Goal: Transaction & Acquisition: Obtain resource

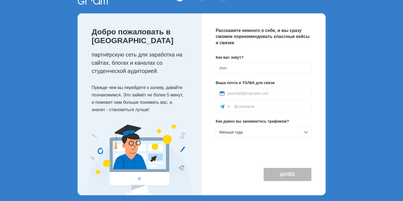
scroll to position [23, 0]
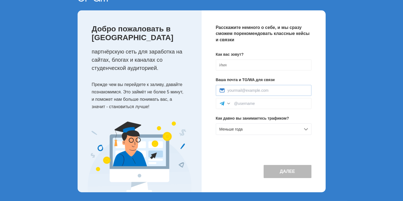
click at [242, 87] on div at bounding box center [264, 90] width 96 height 11
click at [240, 90] on input at bounding box center [267, 90] width 80 height 4
type input "yulya.r00@bk.ru"
click at [221, 65] on input at bounding box center [264, 64] width 96 height 11
type input ">"
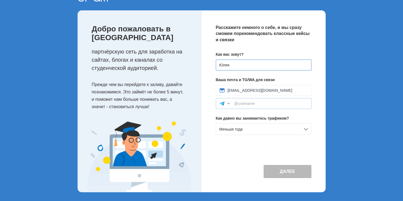
type input "Юлия"
click at [258, 106] on div at bounding box center [264, 103] width 96 height 11
click at [254, 102] on input at bounding box center [271, 103] width 74 height 4
type input "Yulia"
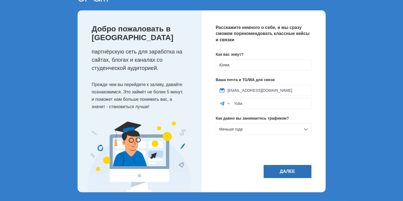
click at [275, 167] on button "Далее" at bounding box center [287, 171] width 48 height 13
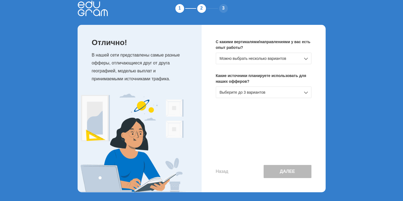
scroll to position [0, 0]
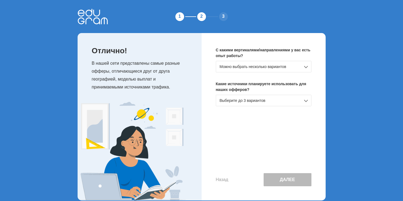
click at [257, 64] on div "Можно выбрать несколько вариантов" at bounding box center [264, 66] width 96 height 11
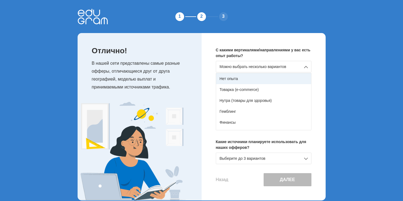
click at [237, 79] on div "Нет опыта" at bounding box center [263, 78] width 95 height 11
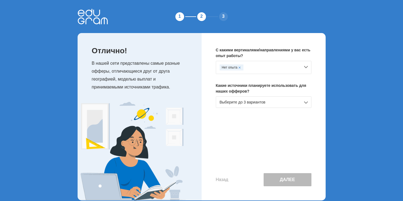
click at [253, 106] on div "Выберите до 3 вариантов" at bounding box center [264, 101] width 96 height 11
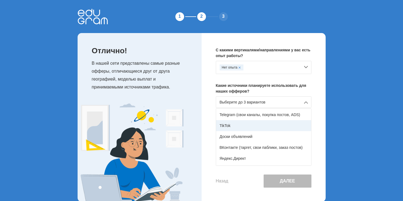
scroll to position [82, 0]
click at [245, 128] on div "TikTok" at bounding box center [263, 124] width 95 height 11
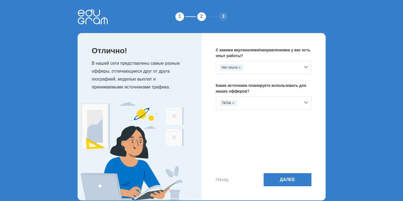
click at [258, 105] on div "TikTok" at bounding box center [259, 103] width 81 height 6
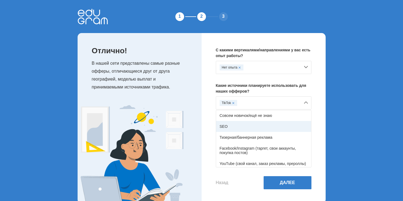
scroll to position [0, 0]
click at [242, 163] on div "YouTube (свой канал, заказ рекламы, прероллы)" at bounding box center [263, 163] width 95 height 11
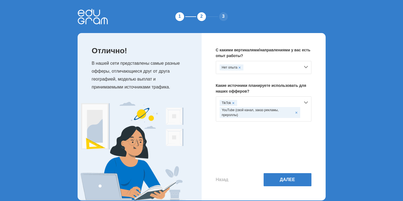
click at [254, 115] on div "YouTube (свой канал, заказ рекламы, прероллы)" at bounding box center [259, 112] width 81 height 11
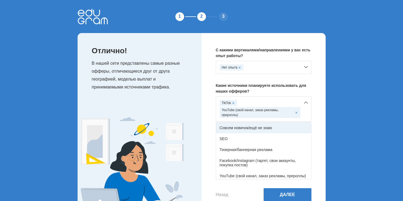
click at [263, 126] on div "Совсем новичок/ещё не знаю" at bounding box center [263, 127] width 95 height 11
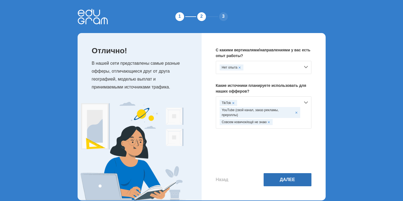
click at [280, 179] on button "Далее" at bounding box center [287, 179] width 48 height 13
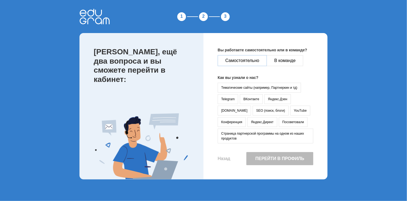
click at [237, 60] on button "Самостоятельно" at bounding box center [242, 60] width 49 height 11
click at [290, 111] on button "YouTube" at bounding box center [300, 111] width 20 height 10
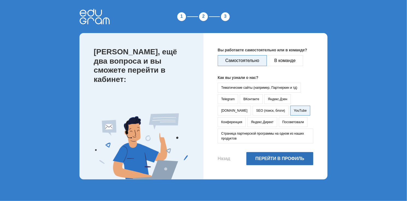
click at [271, 160] on button "Перейти в профиль" at bounding box center [279, 158] width 67 height 13
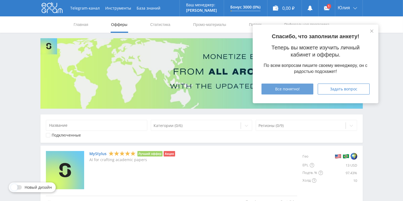
click at [294, 89] on span "Все понятно!" at bounding box center [287, 89] width 25 height 4
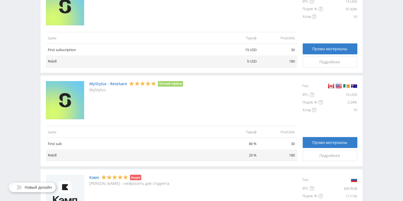
scroll to position [300, 0]
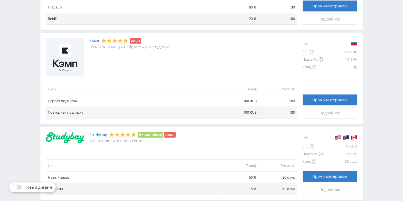
click at [109, 65] on div "Кэмп [PERSON_NAME] – нейросеть для студента" at bounding box center [130, 57] width 80 height 38
click at [96, 42] on link "Кэмп" at bounding box center [95, 41] width 10 height 4
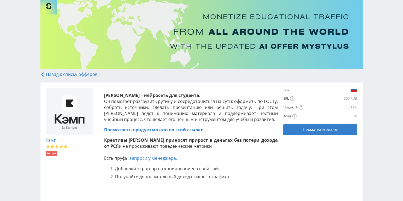
scroll to position [55, 0]
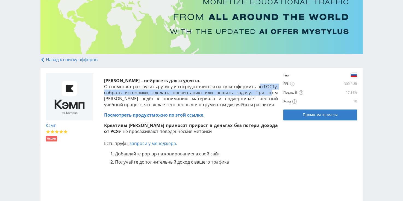
drag, startPoint x: 260, startPoint y: 85, endPoint x: 260, endPoint y: 95, distance: 9.6
click at [260, 95] on span "Он помогает разгрузить рутину и сосредоточиться на сути: оформить по ГОСТу, соб…" at bounding box center [191, 96] width 174 height 24
click at [161, 90] on span "Он помогает разгрузить рутину и сосредоточиться на сути: оформить по ГОСТу, соб…" at bounding box center [191, 96] width 174 height 24
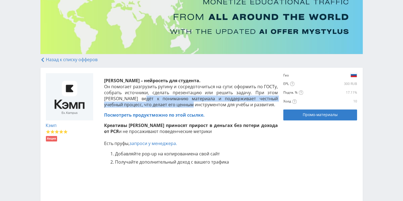
drag, startPoint x: 128, startPoint y: 99, endPoint x: 165, endPoint y: 105, distance: 37.2
click at [165, 105] on span "Он помогает разгрузить рутину и сосредоточиться на сути: оформить по ГОСТу, соб…" at bounding box center [191, 96] width 174 height 24
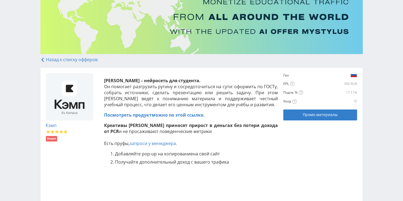
click at [181, 103] on span "Он помогает разгрузить рутину и сосредоточиться на сути: оформить по ГОСТу, соб…" at bounding box center [191, 96] width 174 height 24
click at [321, 117] on span "Промо-материалы" at bounding box center [319, 114] width 35 height 4
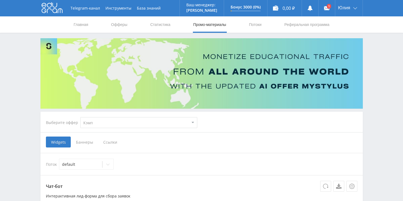
select select "340"
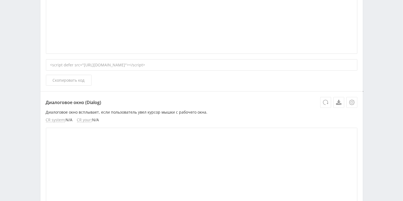
scroll to position [355, 0]
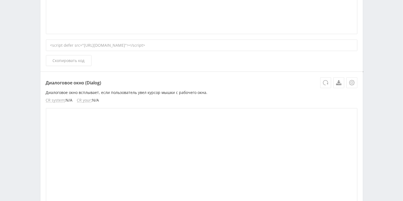
click at [128, 43] on div "<script defer src="https://eduforms.org/partnersforms/widget/?component=chat&re…" at bounding box center [201, 45] width 311 height 11
click at [129, 43] on div "<script defer src="https://eduforms.org/partnersforms/widget/?component=chat&re…" at bounding box center [201, 45] width 311 height 11
click at [129, 46] on div "<script defer src="https://eduforms.org/partnersforms/widget/?component=chat&re…" at bounding box center [201, 45] width 311 height 11
click at [131, 45] on div "<script defer src="https://eduforms.org/partnersforms/widget/?component=chat&re…" at bounding box center [201, 45] width 311 height 11
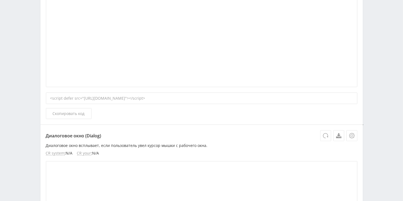
scroll to position [165, 0]
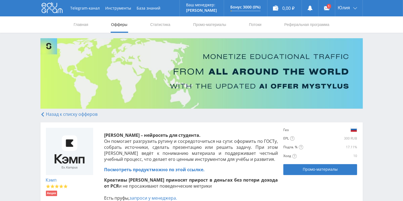
click at [53, 114] on link "Назад к списку офферов" at bounding box center [68, 114] width 57 height 6
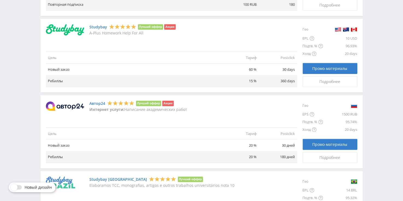
scroll to position [409, 0]
